Goal: Information Seeking & Learning: Check status

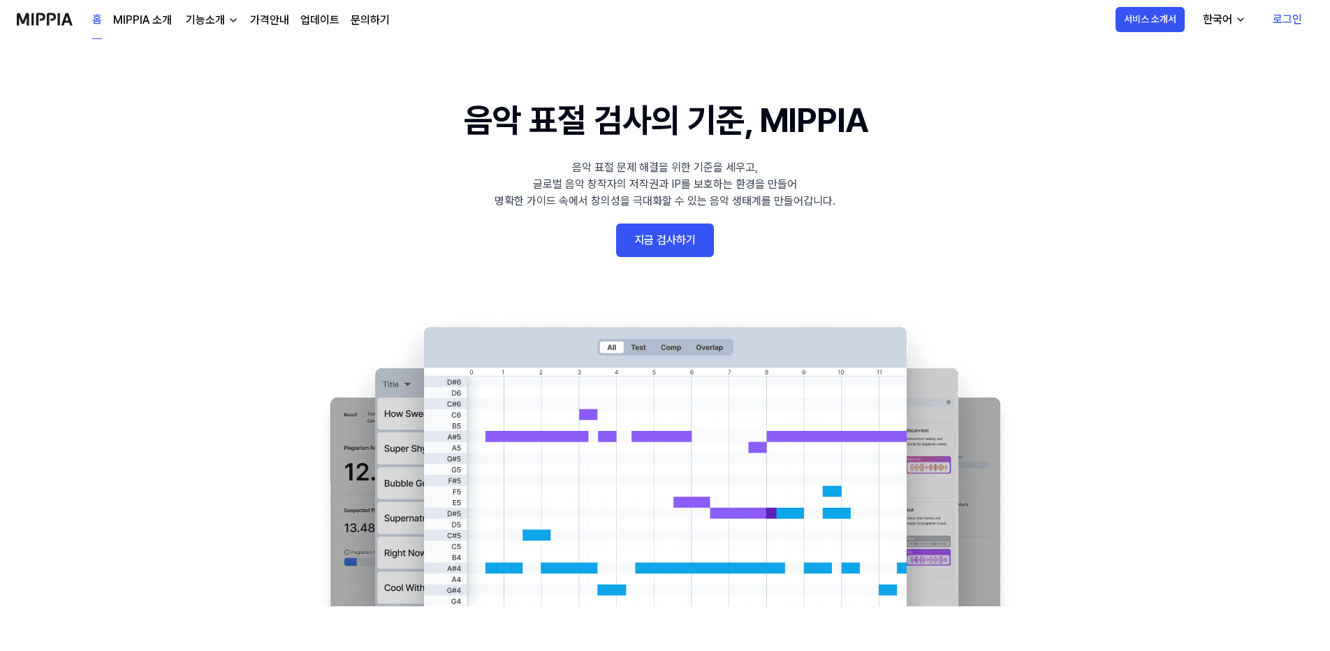
click at [1287, 20] on link "로그인" at bounding box center [1288, 19] width 52 height 39
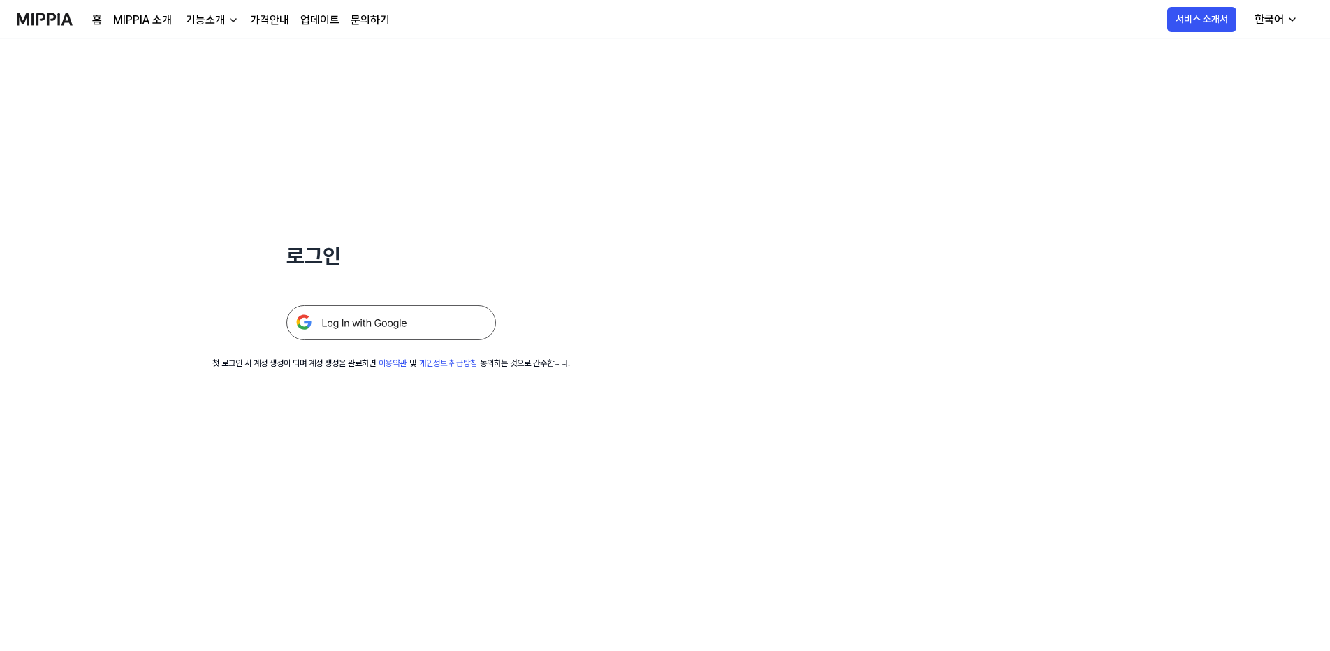
click at [411, 314] on img at bounding box center [391, 322] width 210 height 35
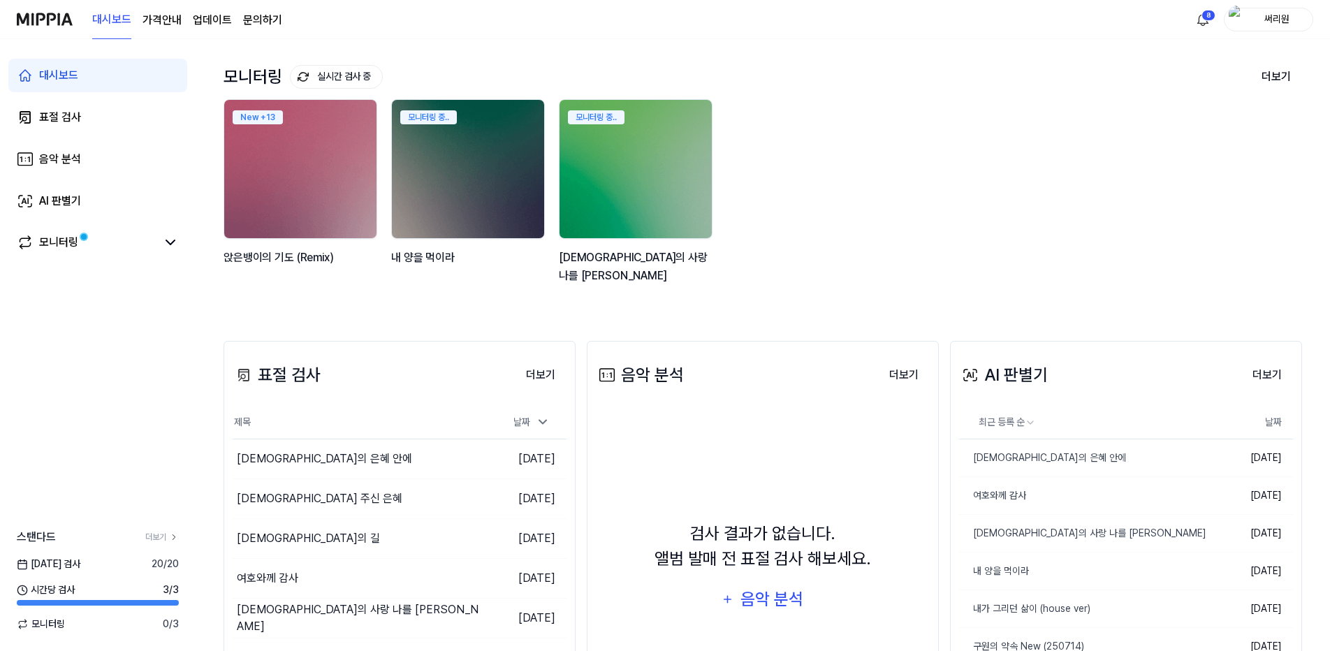
scroll to position [140, 0]
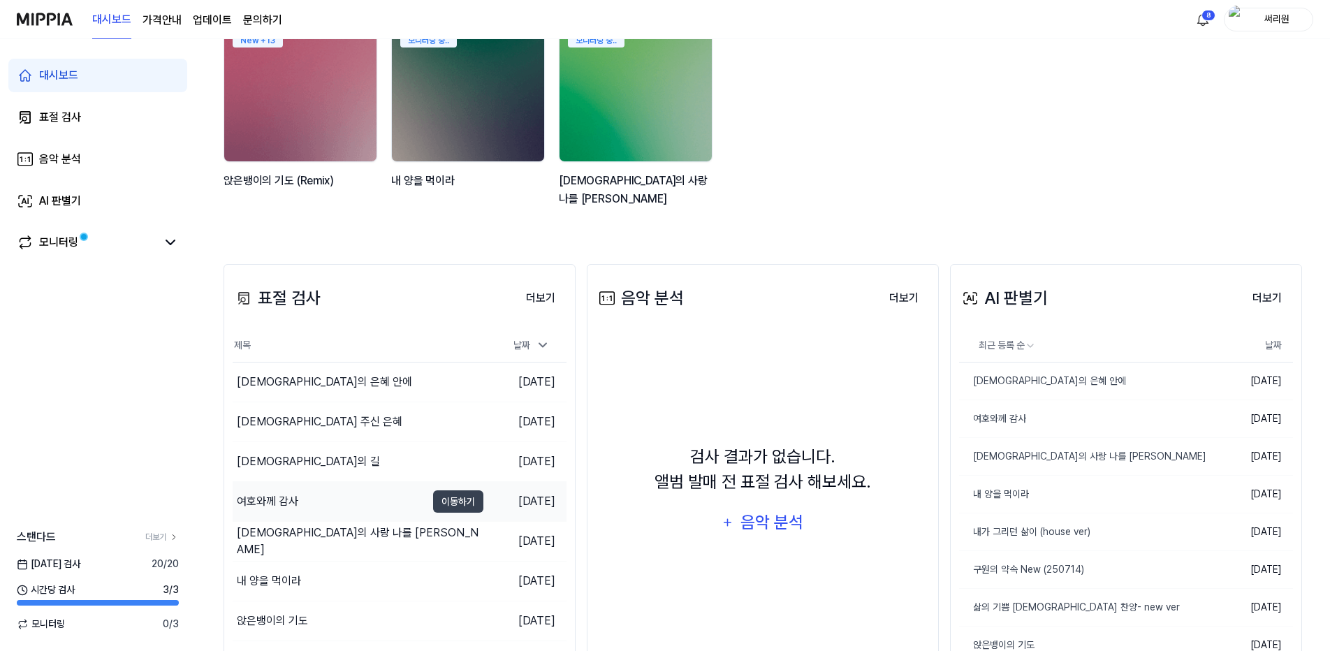
click at [269, 505] on div "여호와께 감사" at bounding box center [267, 501] width 61 height 17
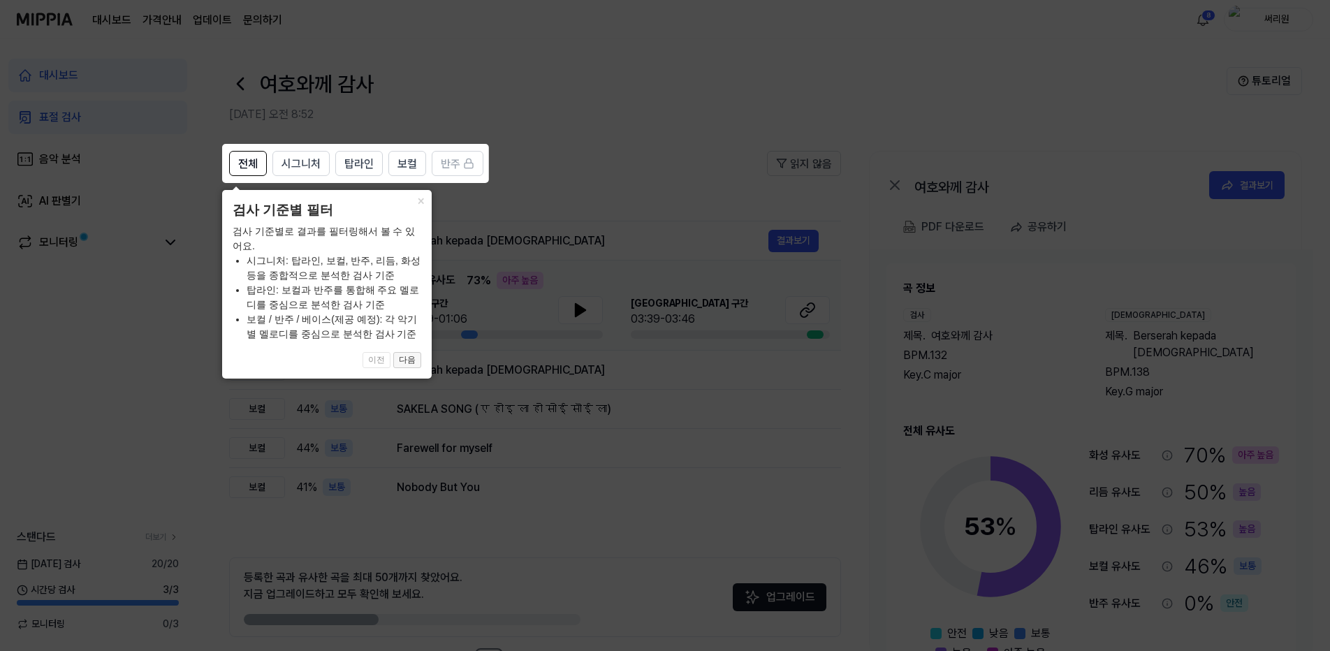
click at [402, 353] on button "다음" at bounding box center [407, 360] width 28 height 17
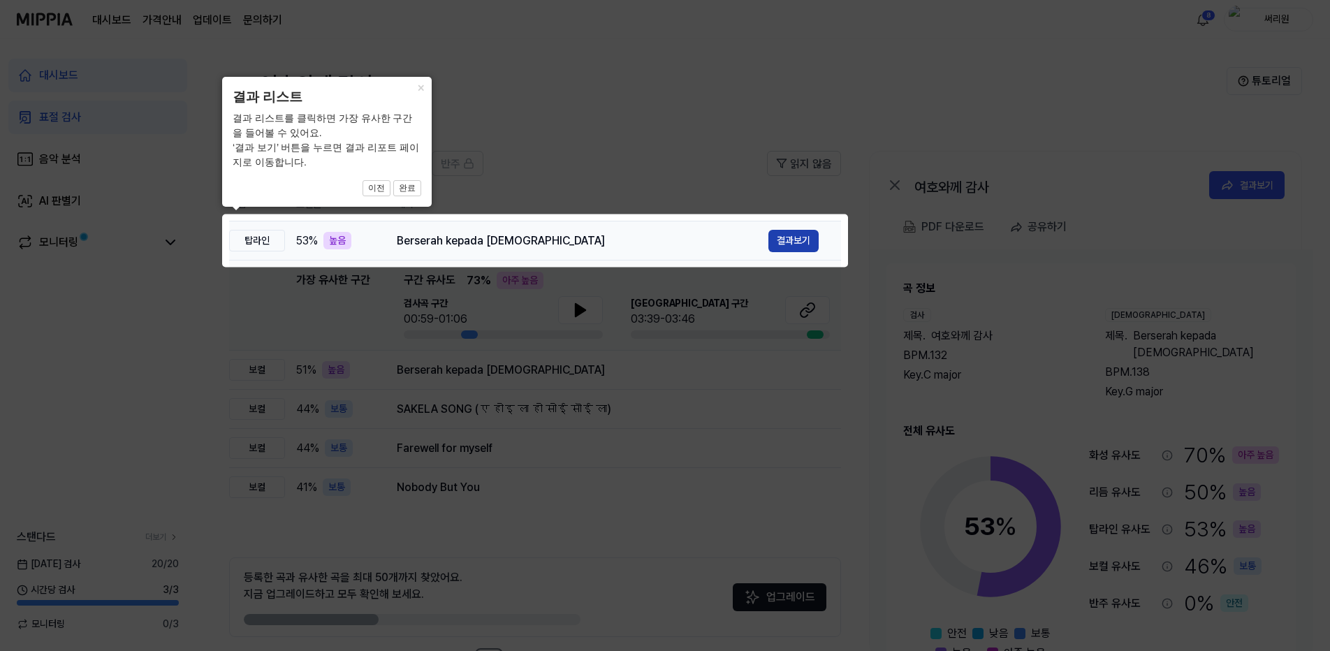
click at [801, 235] on button "결과보기" at bounding box center [793, 241] width 50 height 22
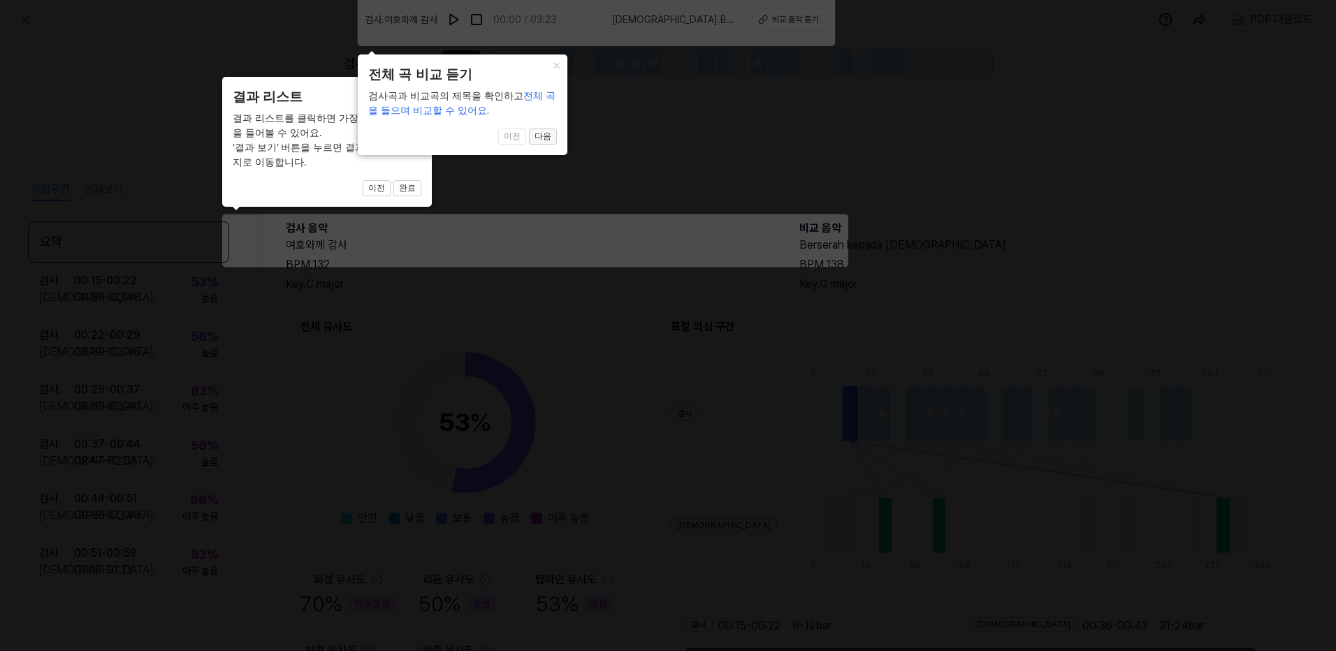
click at [421, 180] on button "다음" at bounding box center [407, 188] width 28 height 17
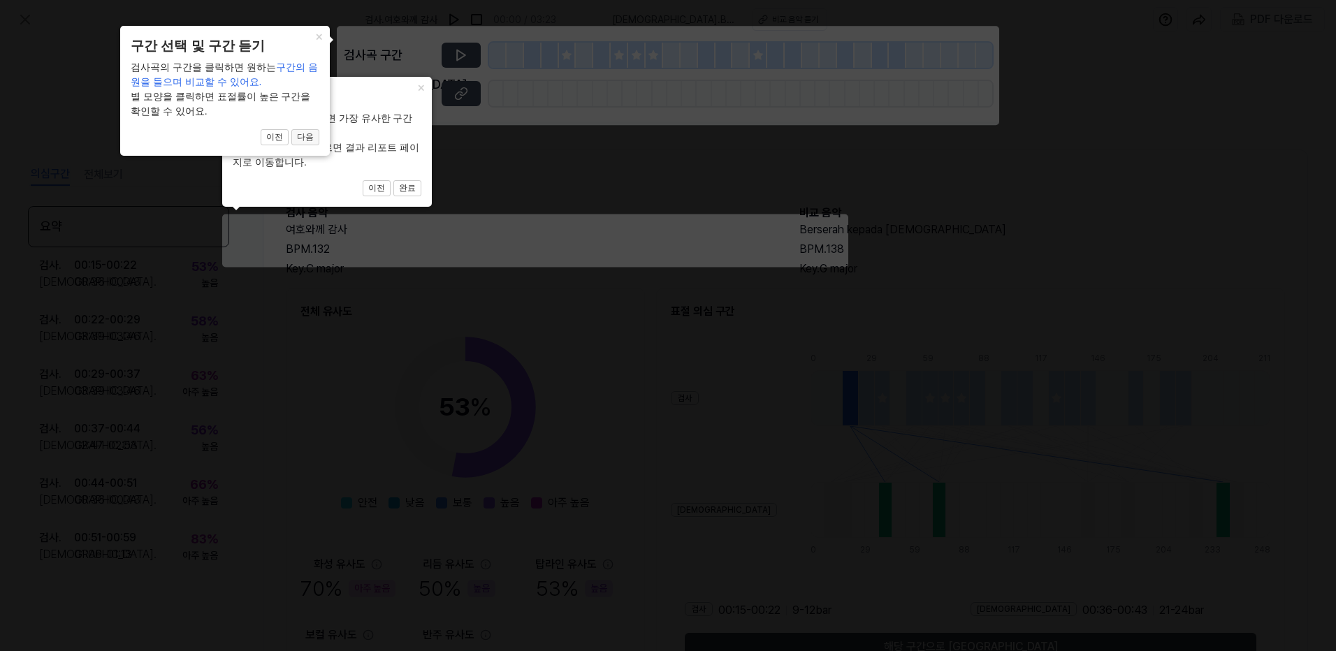
click at [393, 180] on button "다음" at bounding box center [407, 188] width 28 height 17
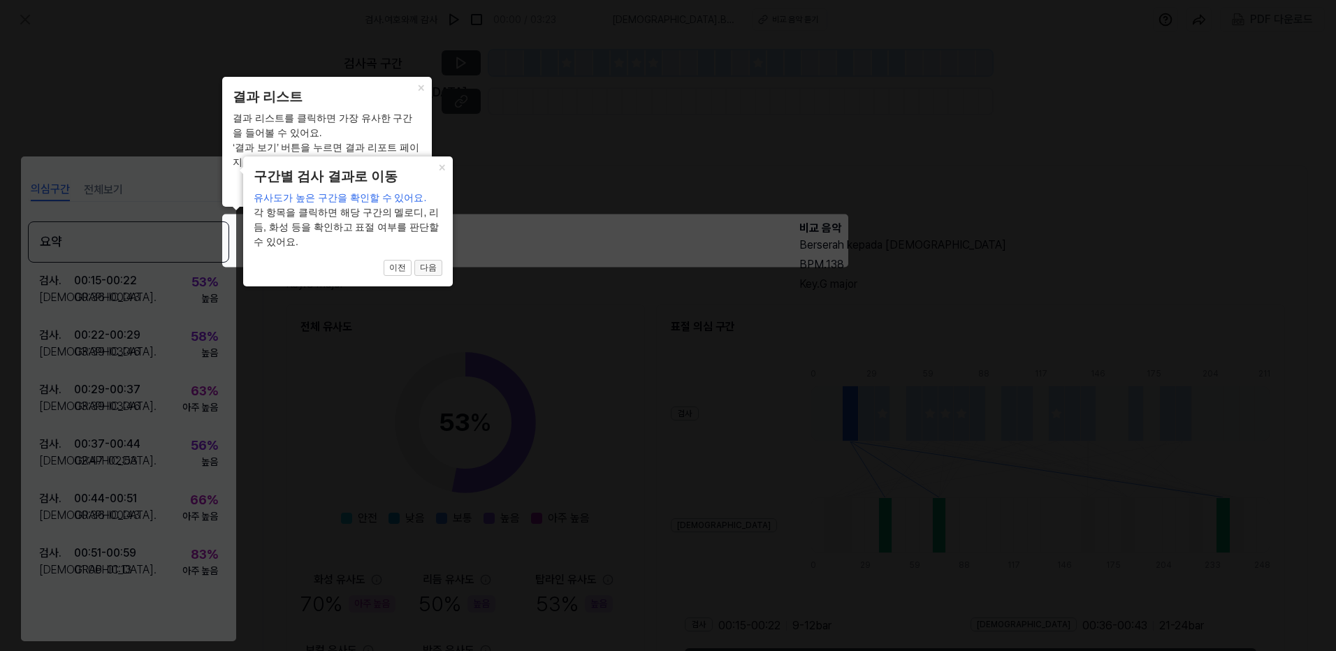
click at [421, 197] on button "다음" at bounding box center [407, 188] width 28 height 17
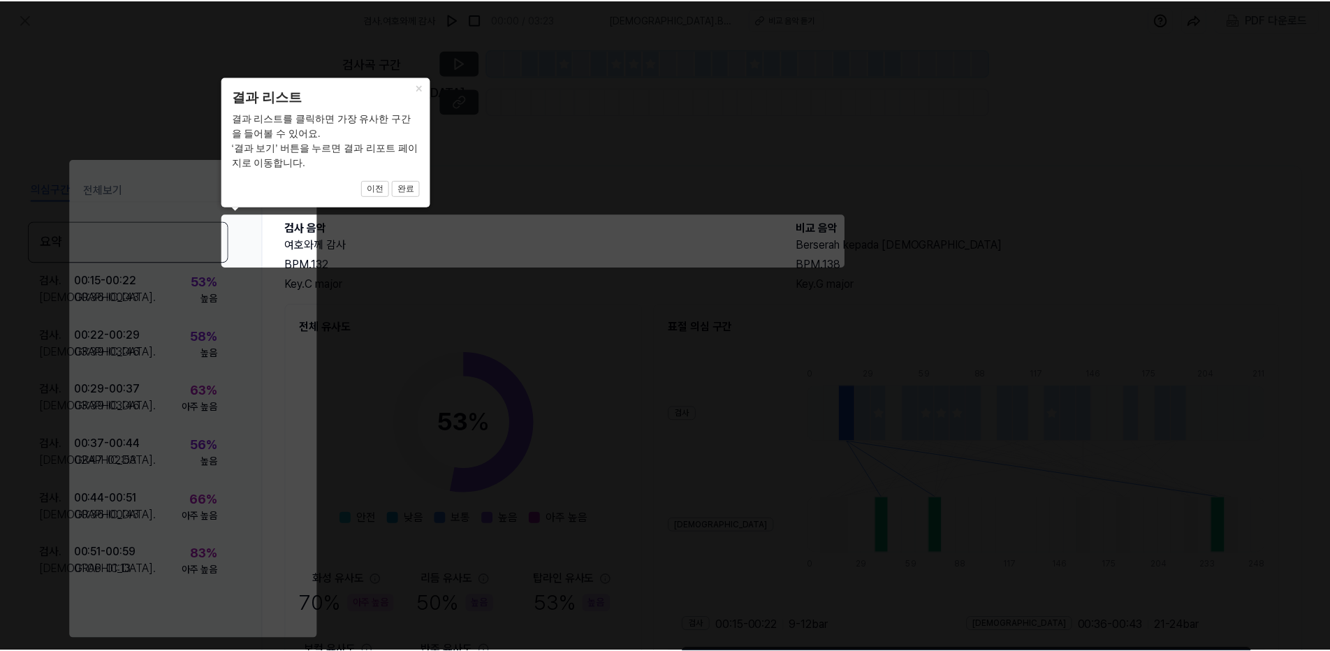
scroll to position [92, 0]
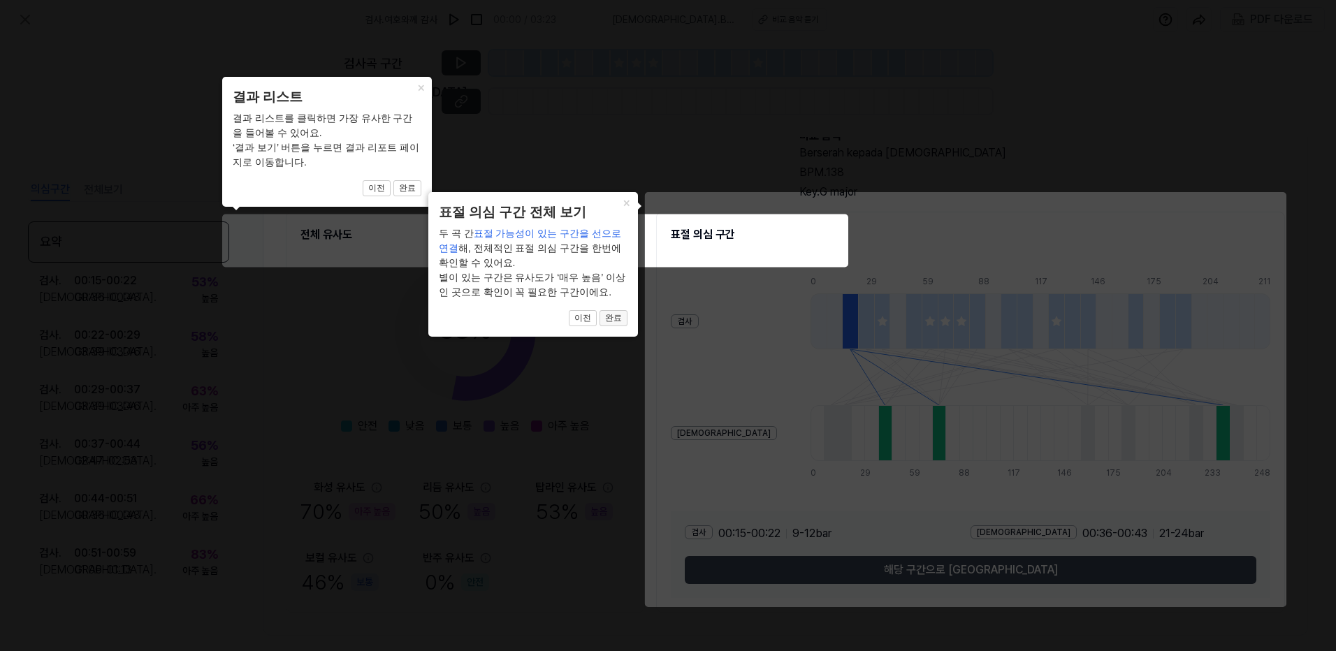
click at [421, 197] on button "완료" at bounding box center [407, 188] width 28 height 17
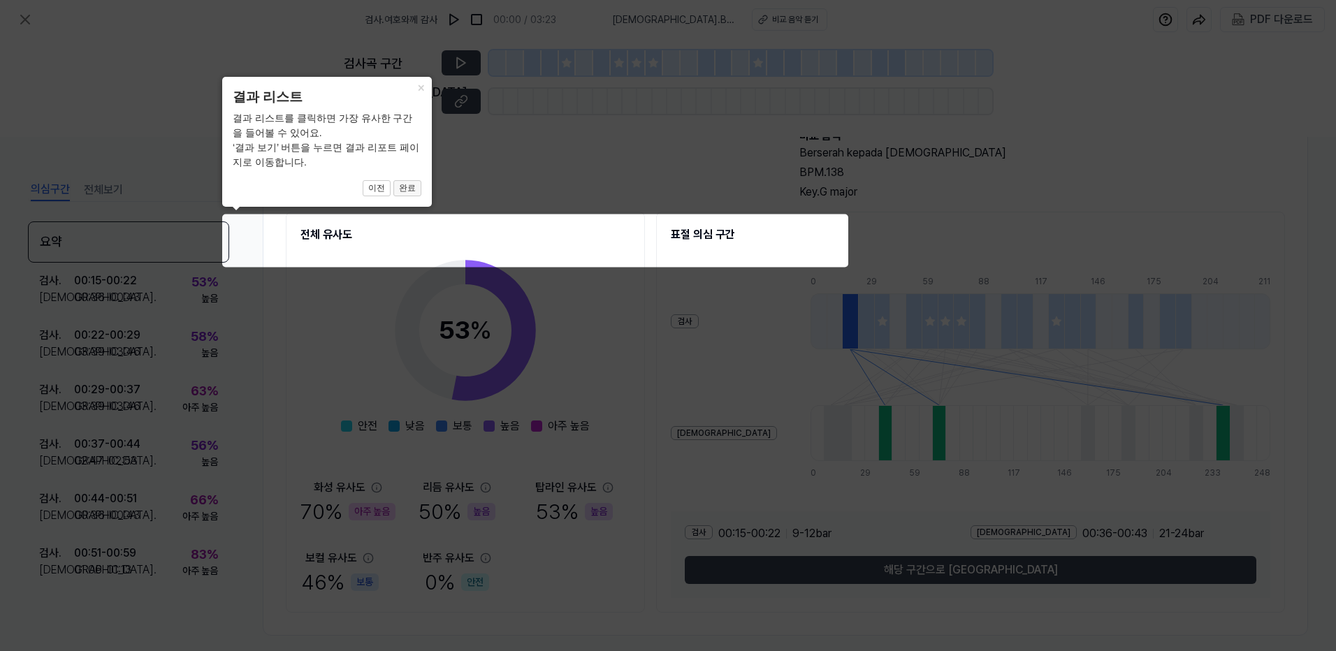
click at [404, 188] on button "완료" at bounding box center [407, 188] width 28 height 17
click at [413, 189] on button "완료" at bounding box center [407, 188] width 28 height 17
click at [425, 87] on button "×" at bounding box center [420, 87] width 22 height 20
click at [665, 233] on icon at bounding box center [668, 325] width 1336 height 651
click at [499, 258] on icon at bounding box center [668, 325] width 1336 height 651
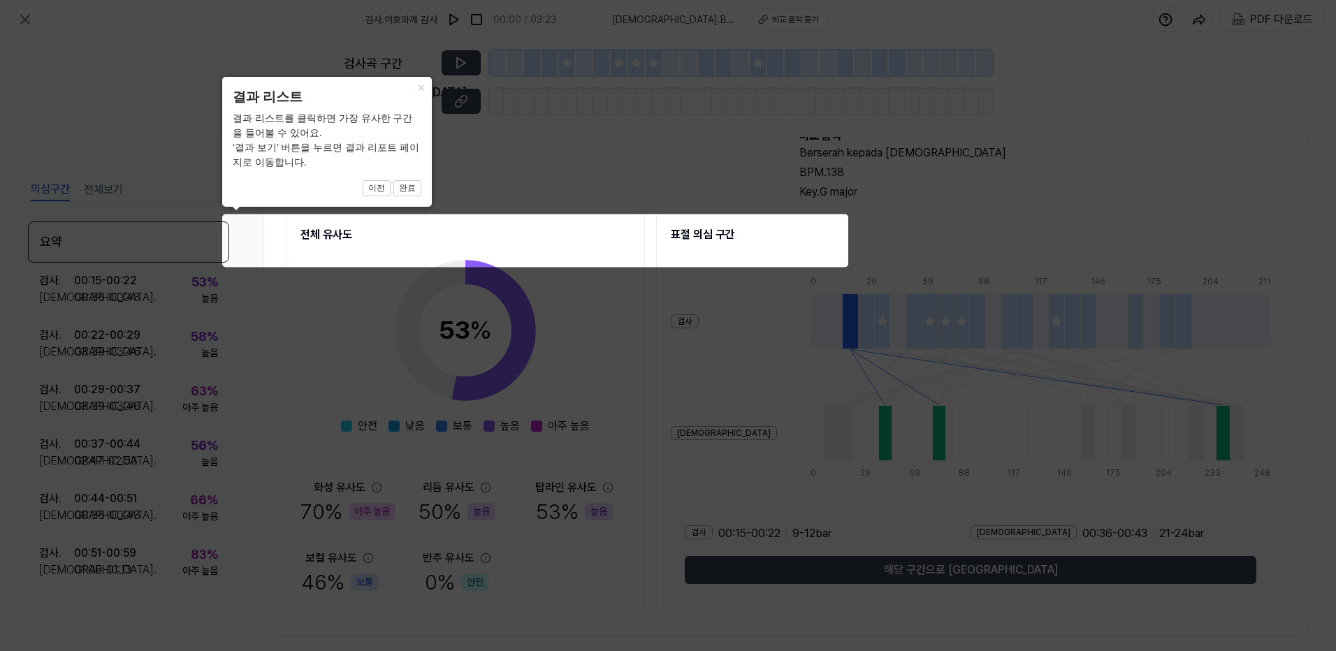
click at [374, 257] on icon at bounding box center [668, 325] width 1336 height 651
click at [253, 244] on icon at bounding box center [668, 325] width 1336 height 651
click at [138, 220] on icon at bounding box center [668, 325] width 1336 height 651
click at [532, 180] on icon at bounding box center [668, 325] width 1336 height 651
click at [404, 189] on button "완료" at bounding box center [407, 188] width 28 height 17
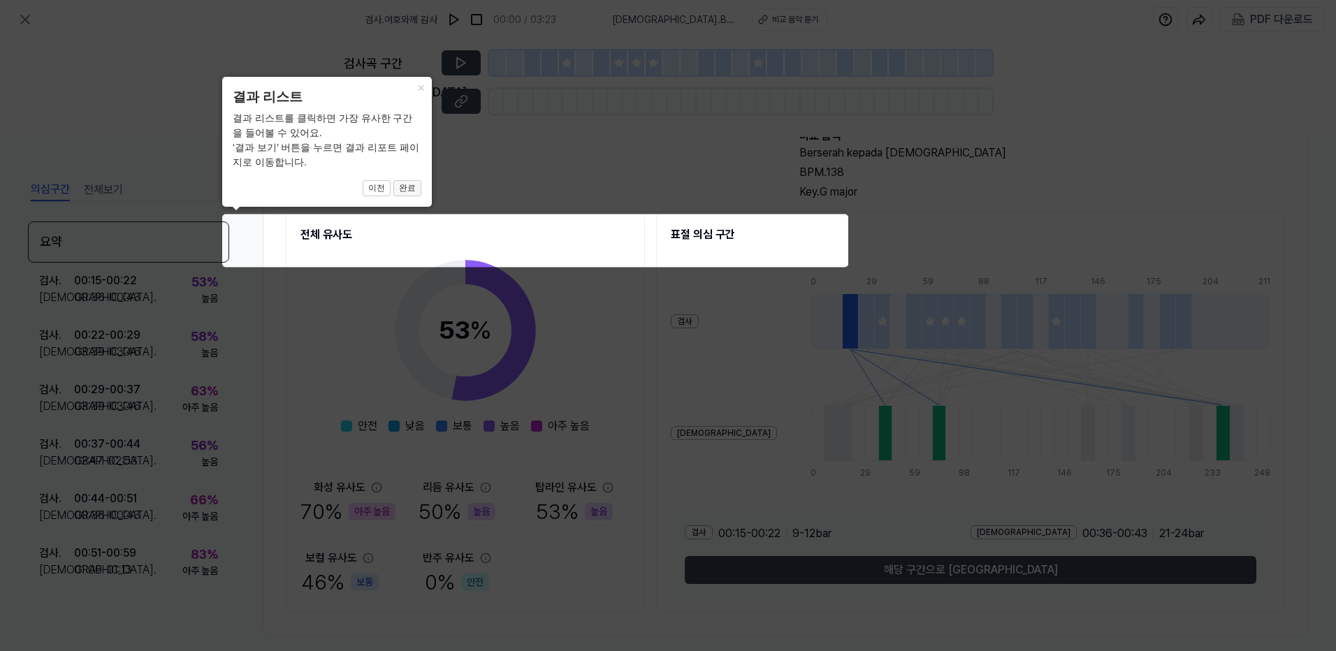
click at [406, 190] on button "완료" at bounding box center [407, 188] width 28 height 17
click at [408, 191] on button "완료" at bounding box center [407, 188] width 28 height 17
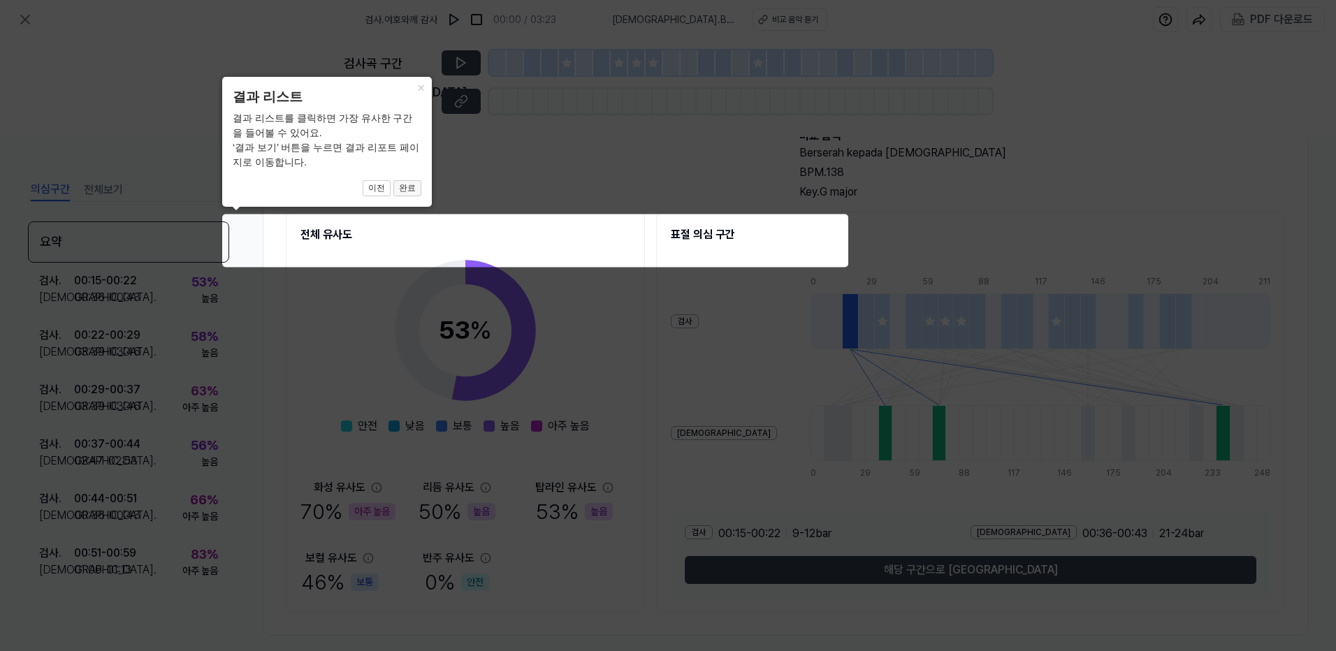
click at [408, 191] on button "완료" at bounding box center [407, 188] width 28 height 17
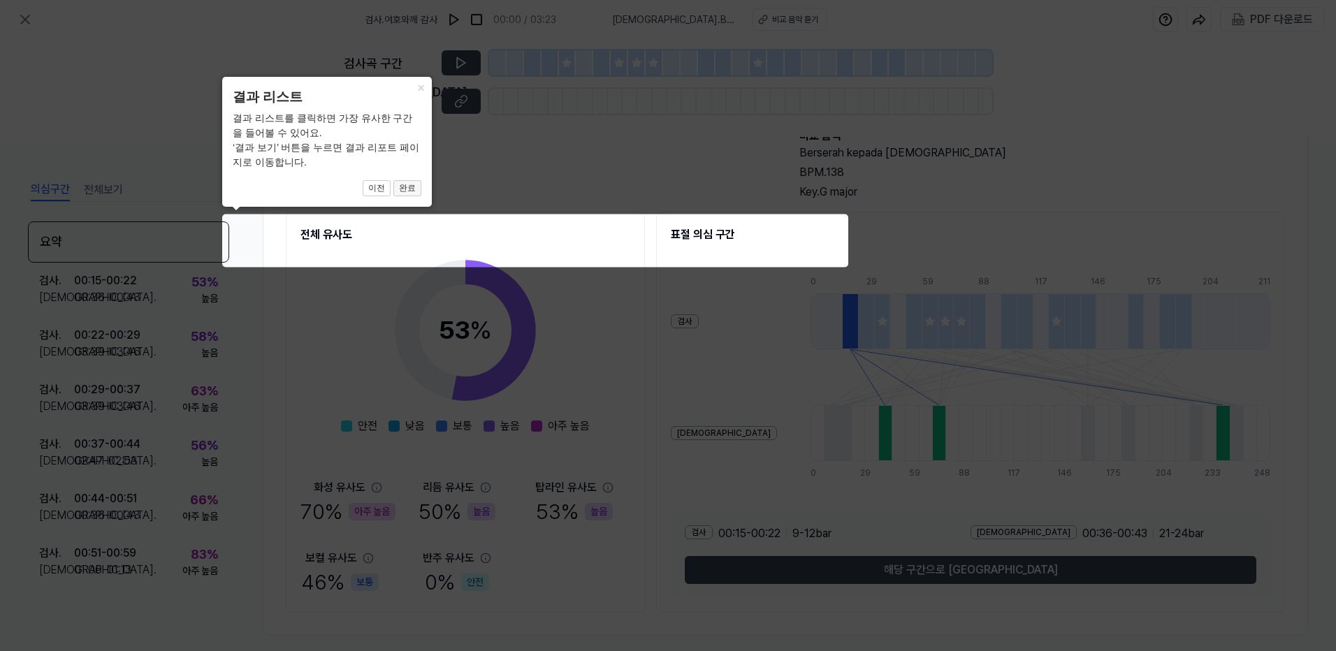
click at [408, 191] on button "완료" at bounding box center [407, 188] width 28 height 17
click at [410, 187] on button "완료" at bounding box center [407, 188] width 28 height 17
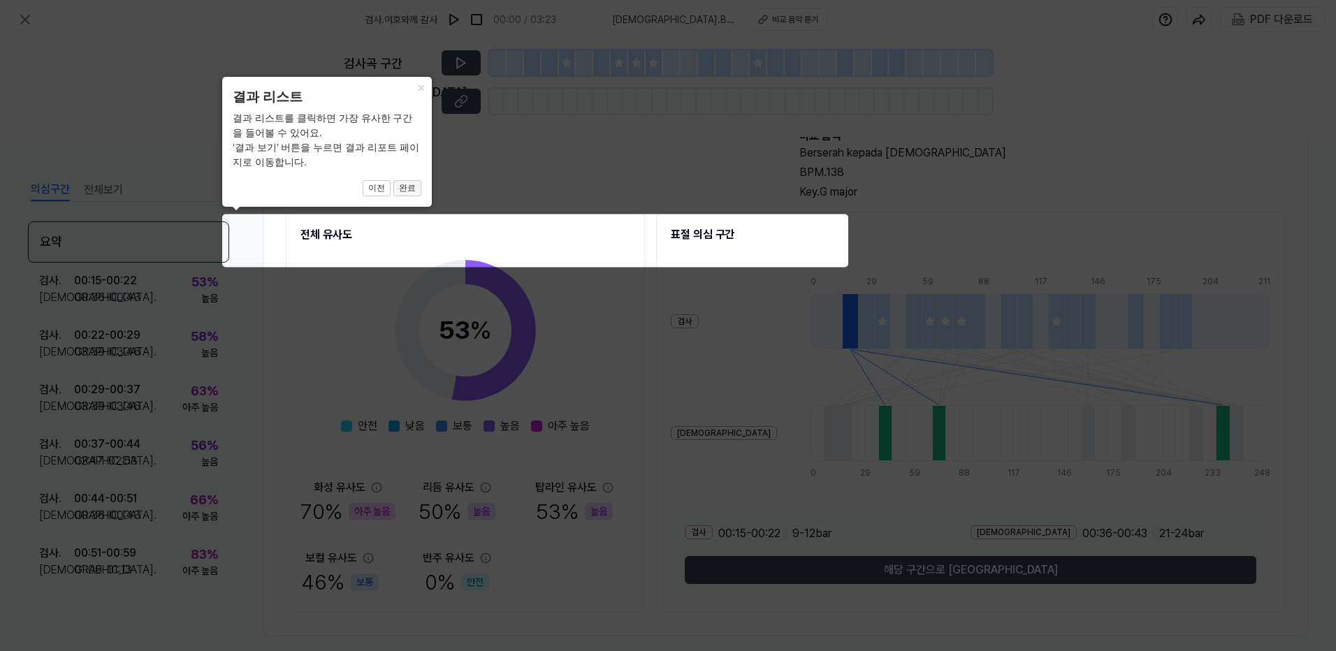
click at [410, 187] on button "완료" at bounding box center [407, 188] width 28 height 17
click at [356, 225] on icon at bounding box center [668, 325] width 1336 height 651
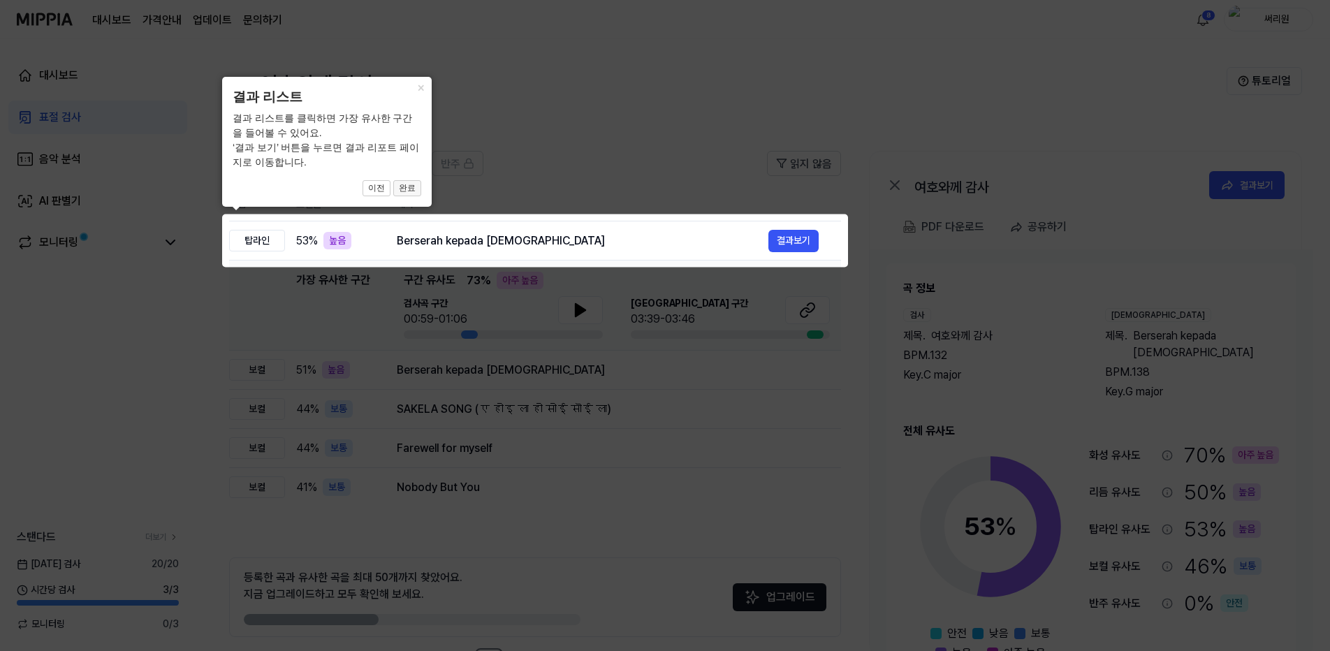
click at [414, 185] on button "완료" at bounding box center [407, 188] width 28 height 17
click at [421, 89] on button "×" at bounding box center [420, 87] width 22 height 20
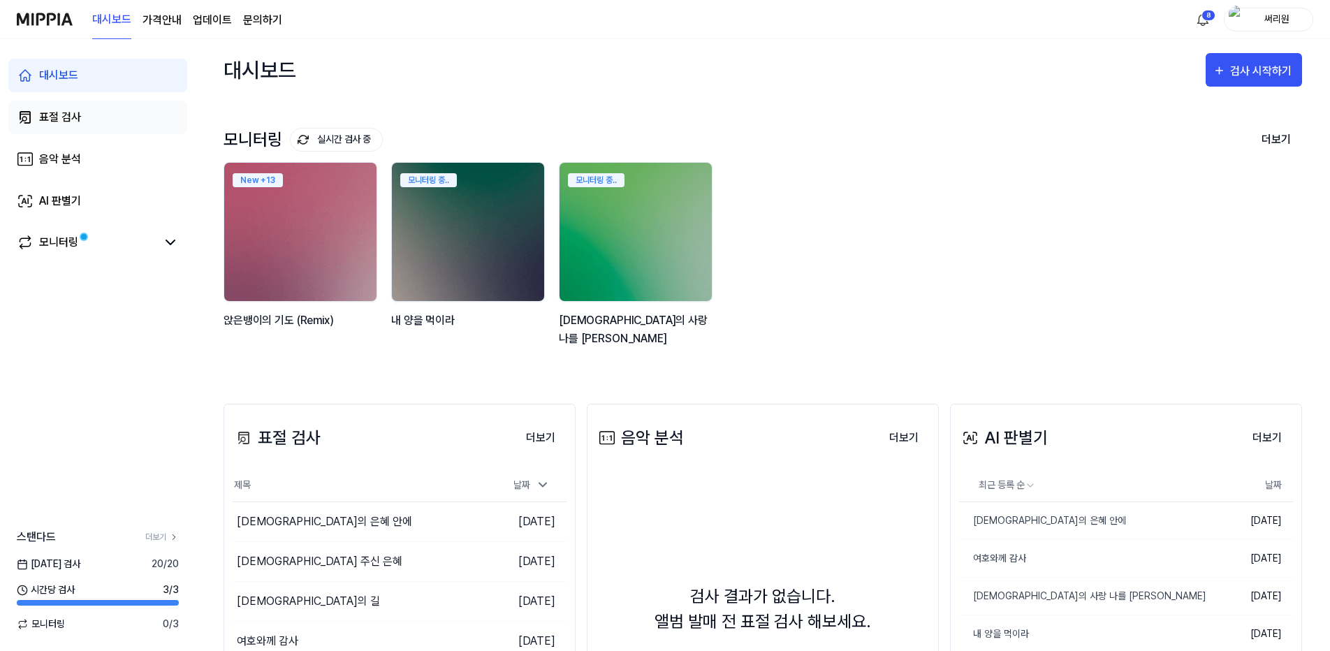
click at [57, 116] on div "표절 검사" at bounding box center [60, 117] width 42 height 17
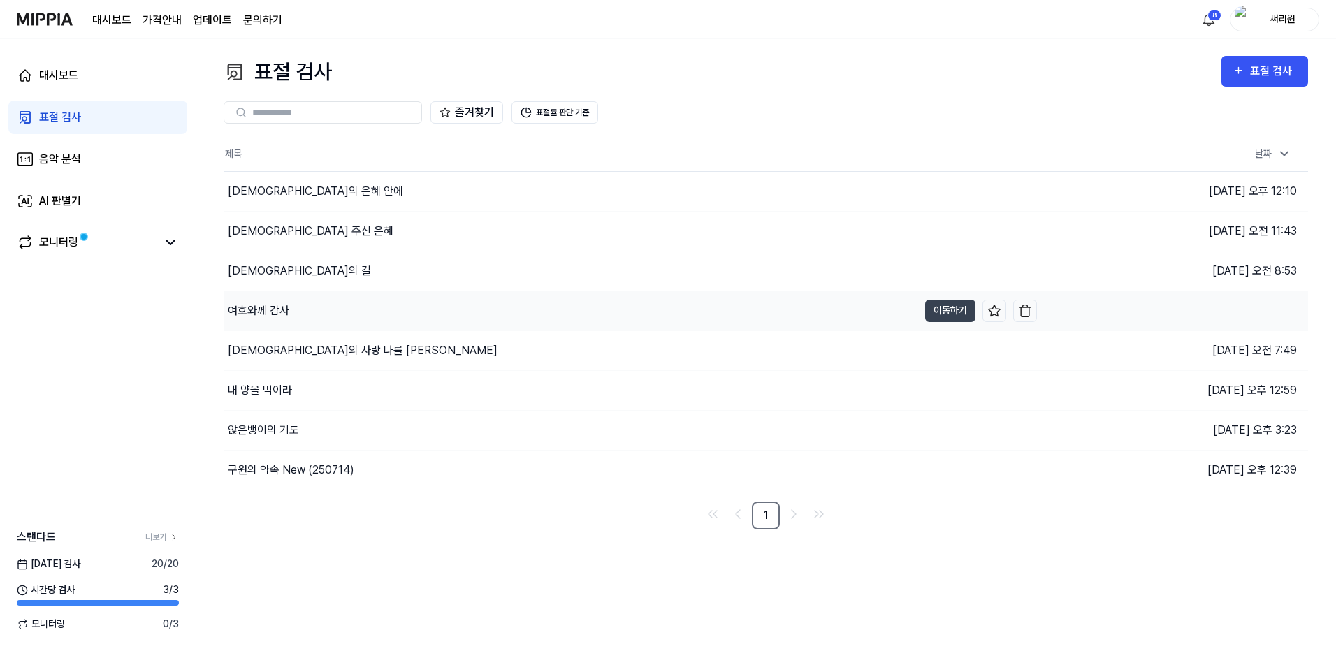
click at [254, 307] on div "여호와께 감사" at bounding box center [258, 310] width 61 height 17
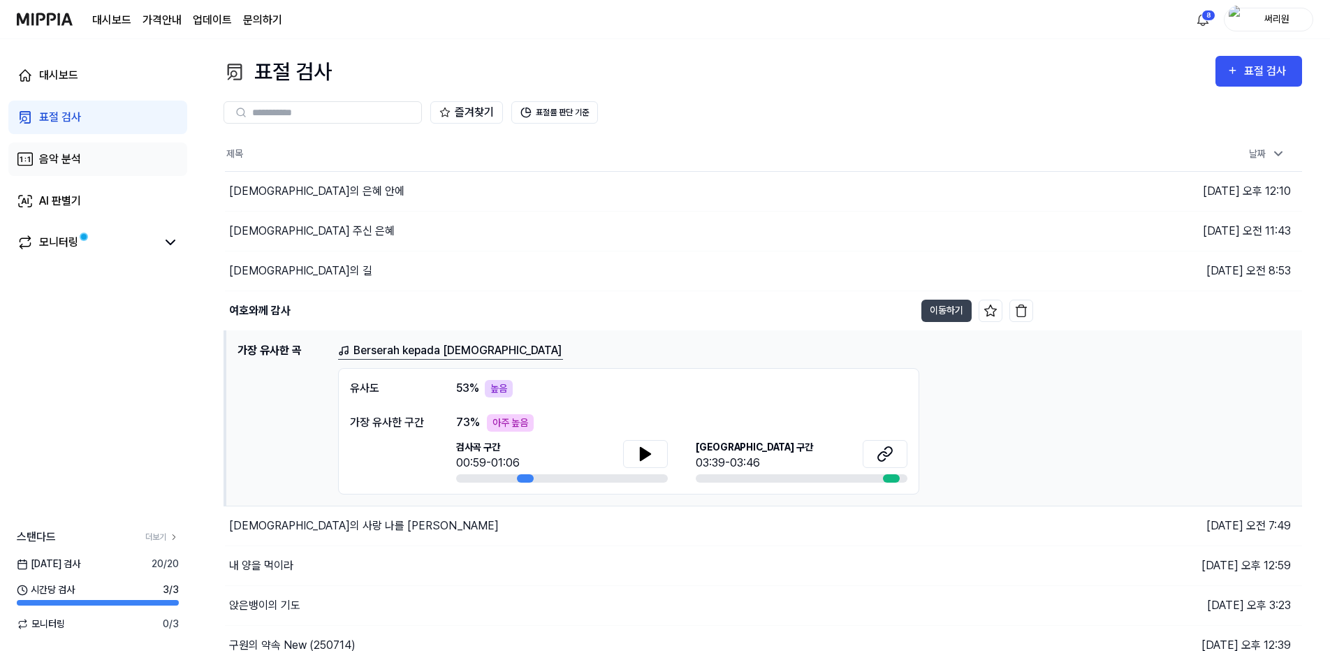
click at [62, 159] on div "음악 분석" at bounding box center [60, 159] width 42 height 17
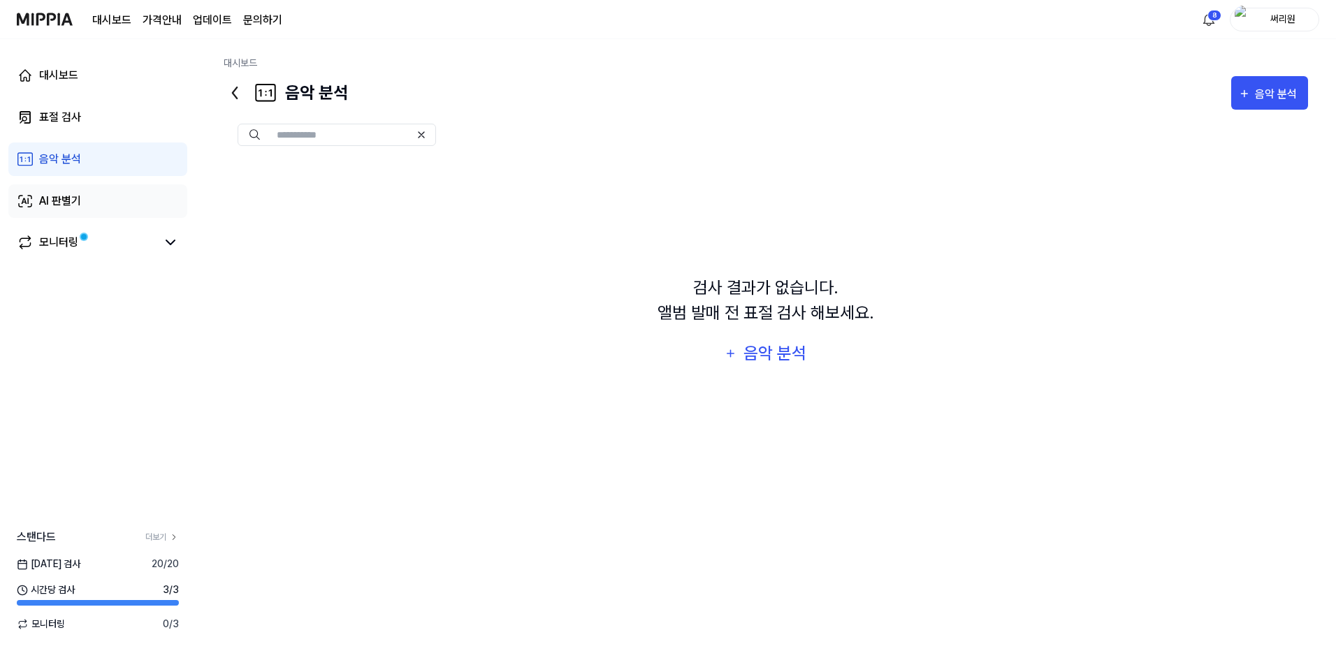
click at [48, 208] on div "AI 판별기" at bounding box center [60, 201] width 42 height 17
